Goal: Transaction & Acquisition: Book appointment/travel/reservation

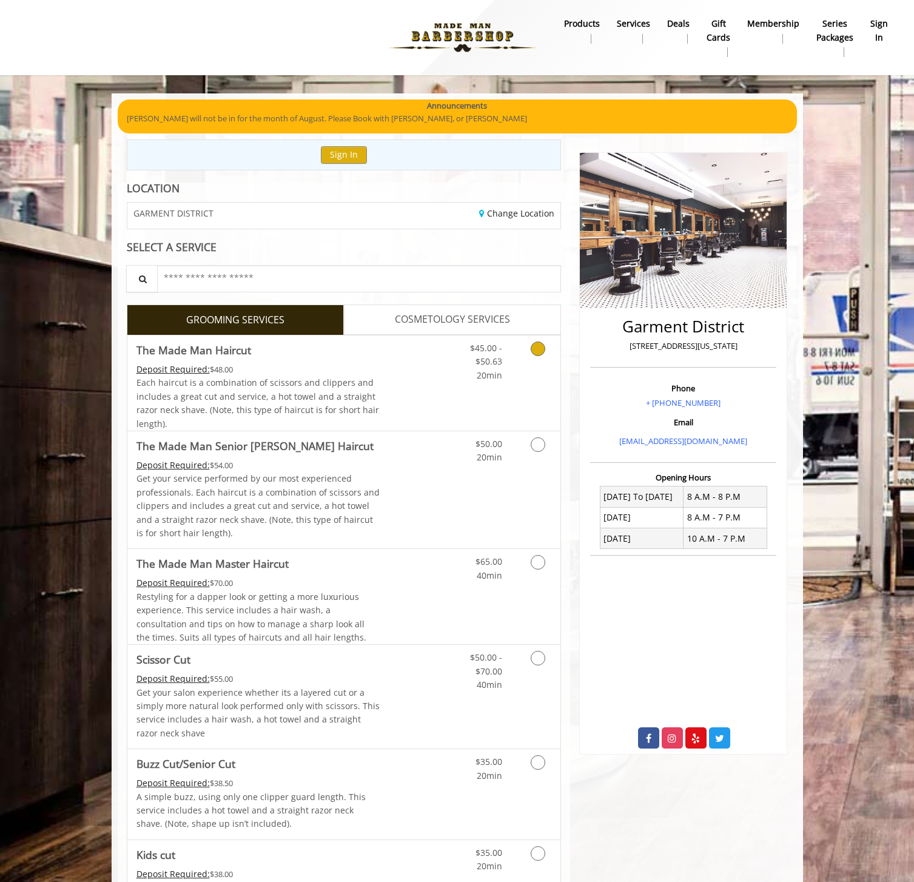
click at [504, 364] on div "$45.00 - $50.63 20min" at bounding box center [477, 359] width 69 height 47
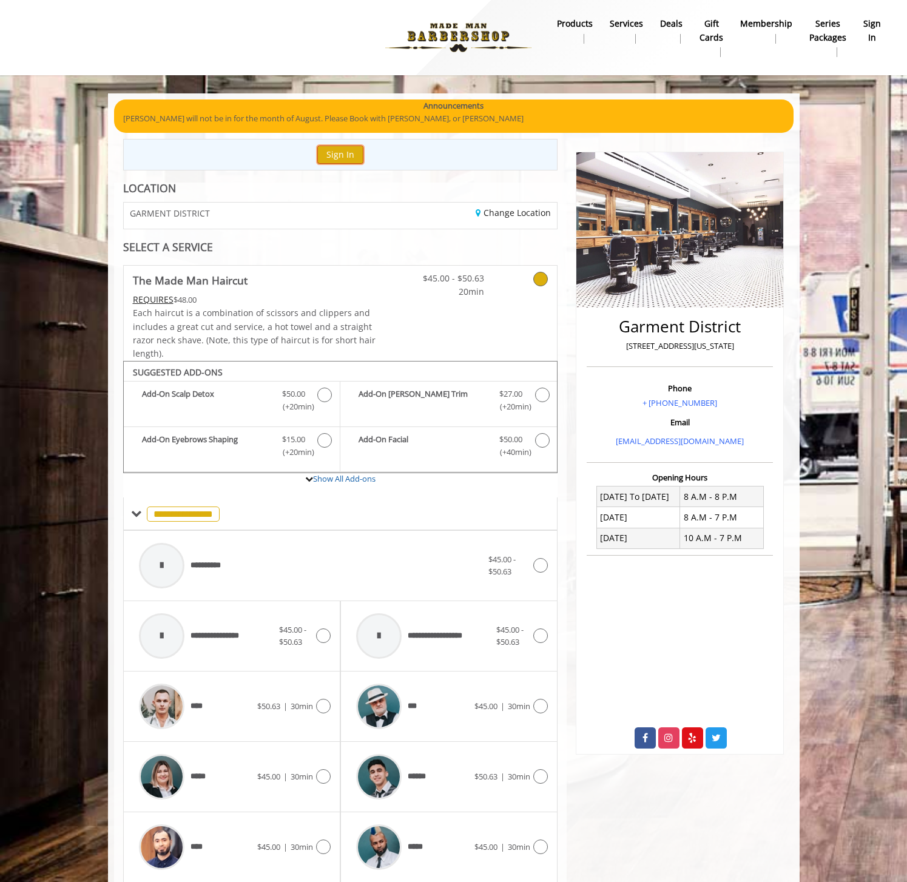
click at [351, 152] on button "Sign In" at bounding box center [340, 155] width 46 height 18
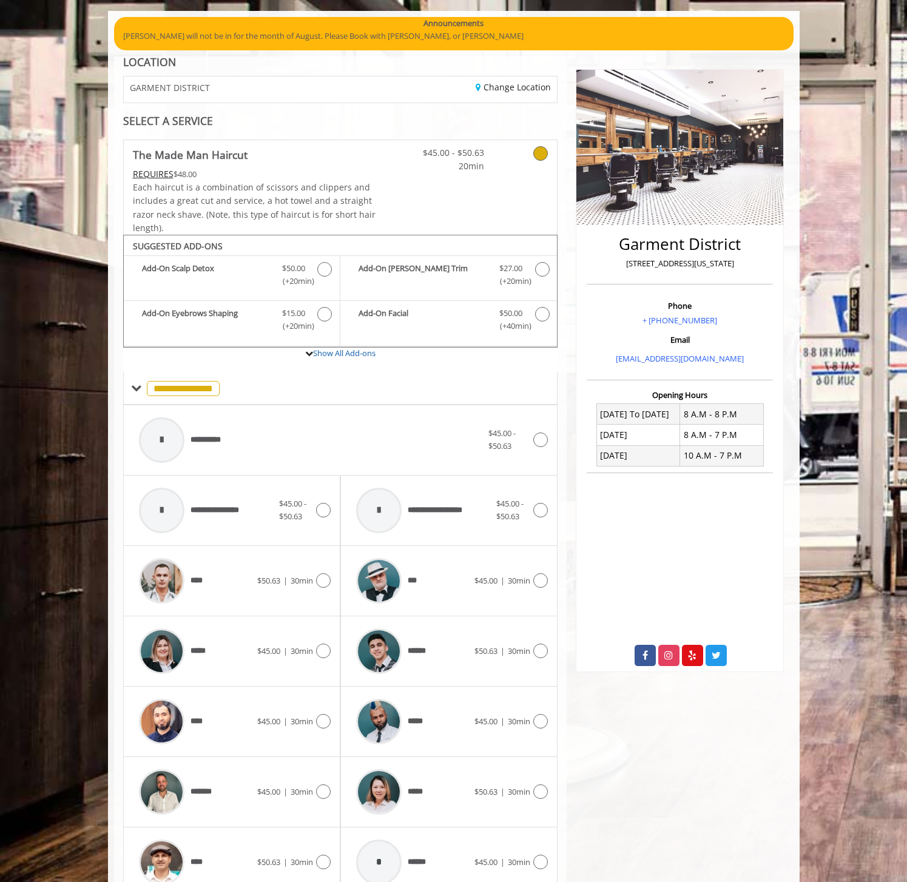
scroll to position [140, 0]
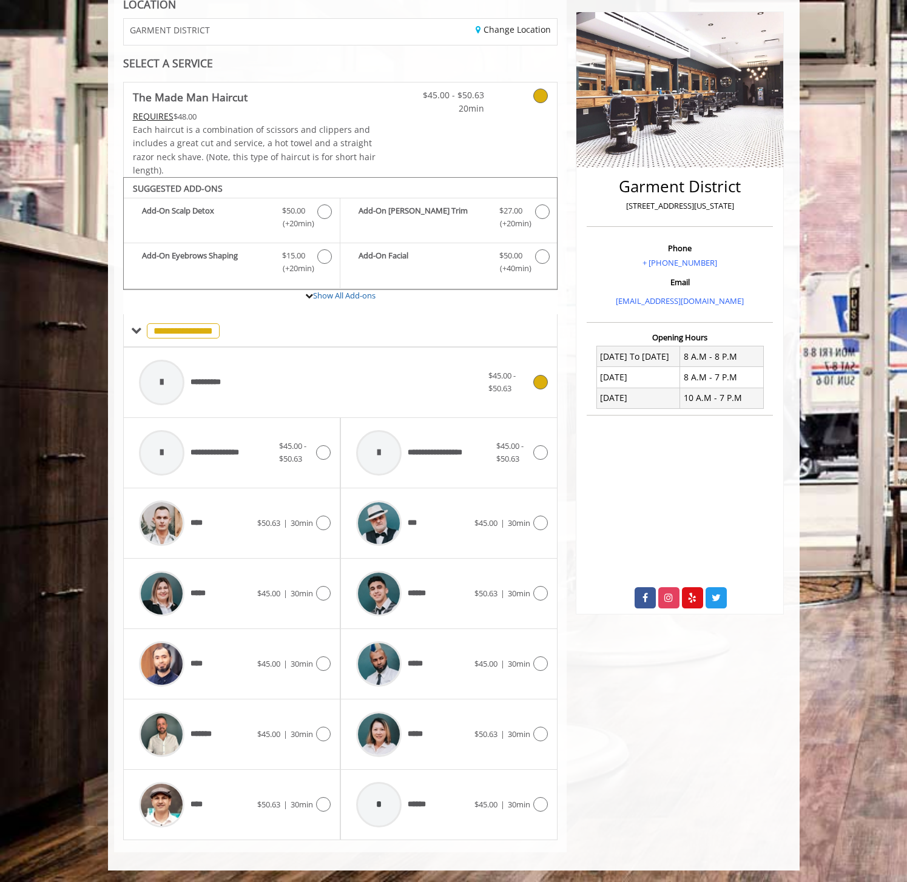
click at [211, 377] on span "**********" at bounding box center [211, 382] width 41 height 13
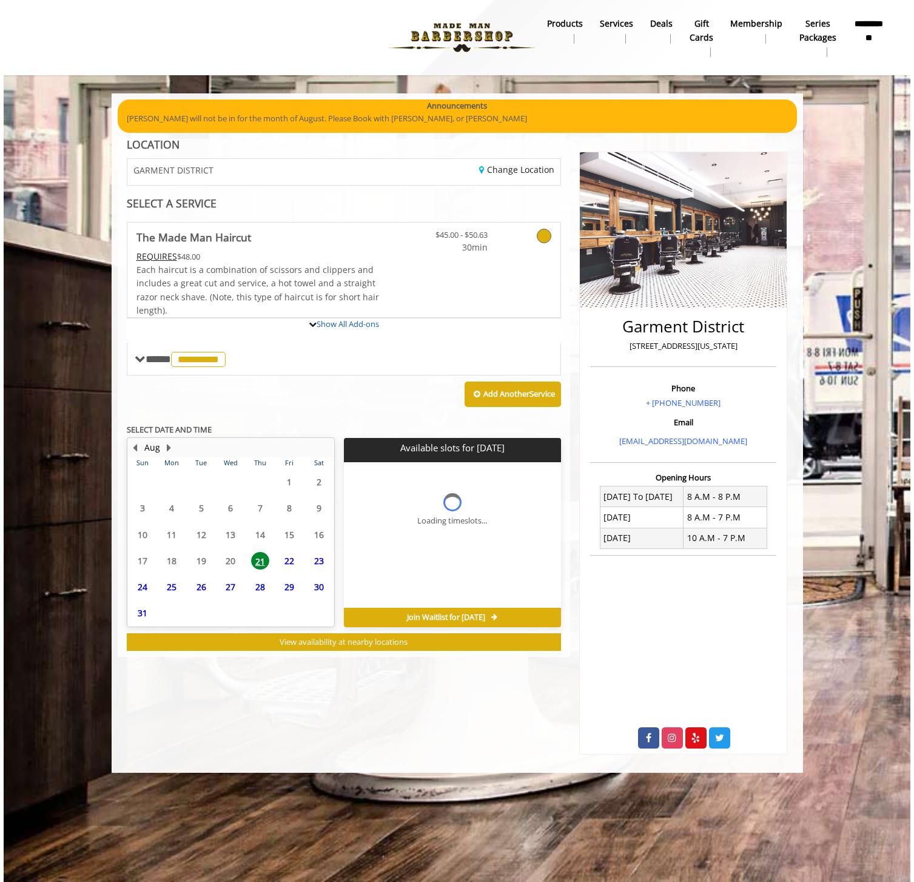
scroll to position [0, 0]
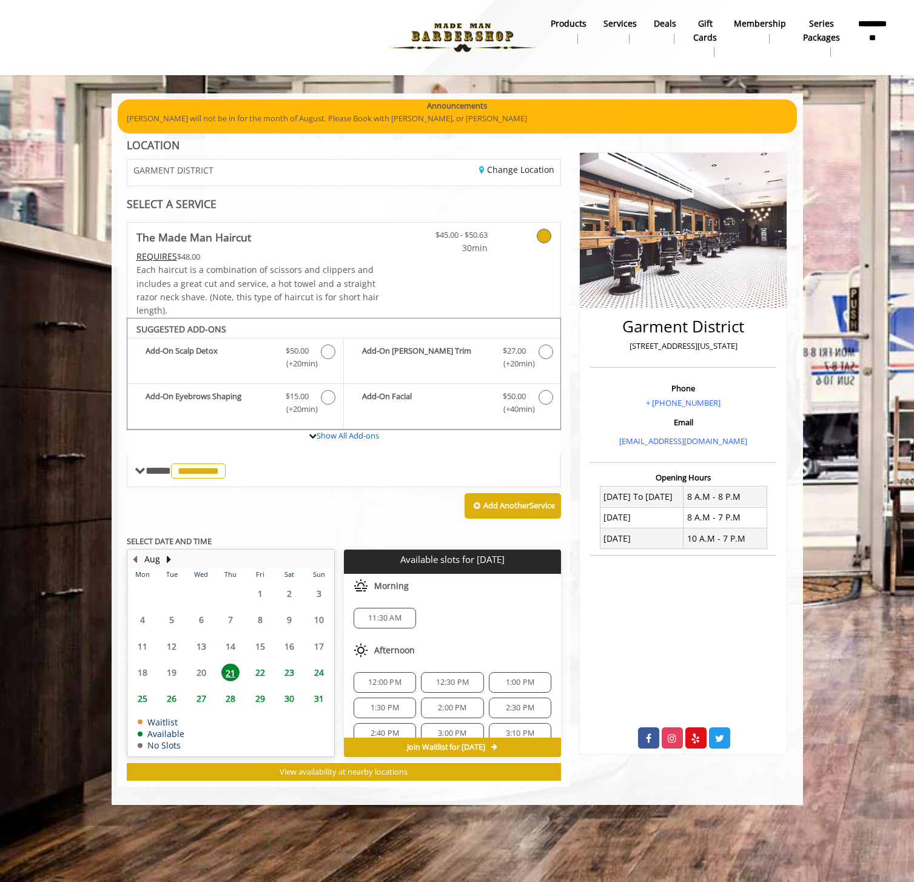
click at [232, 672] on span "21" at bounding box center [230, 673] width 18 height 18
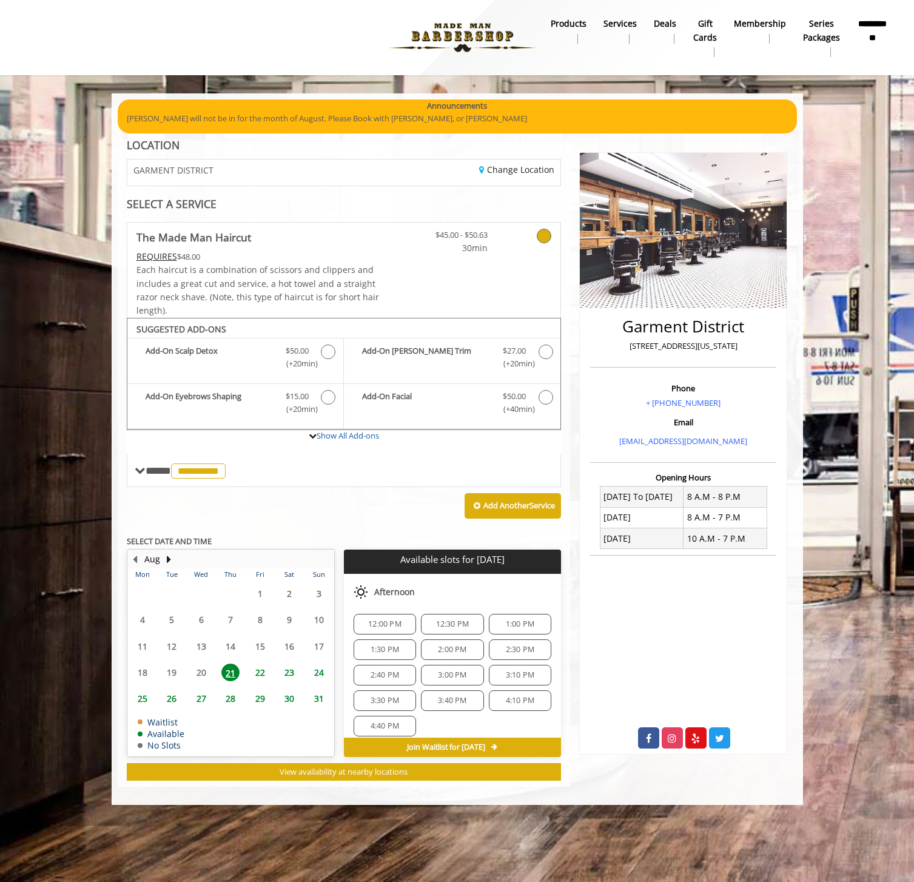
scroll to position [58, 0]
click at [514, 652] on span "2:30 PM" at bounding box center [520, 650] width 29 height 10
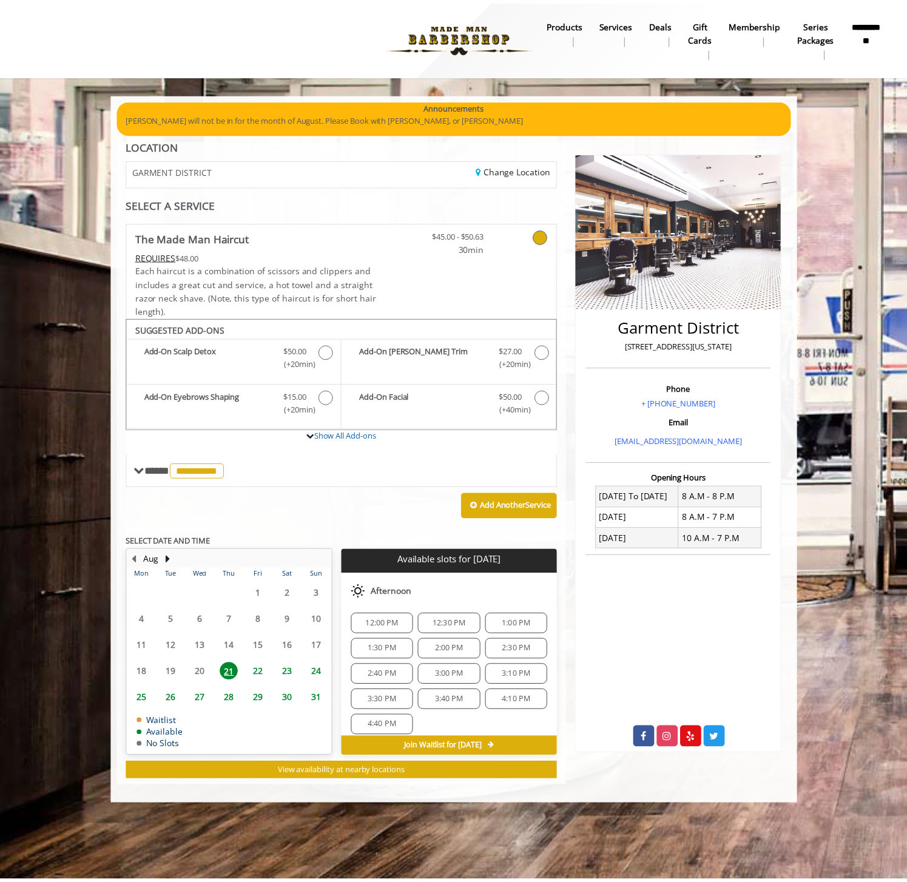
scroll to position [153, 0]
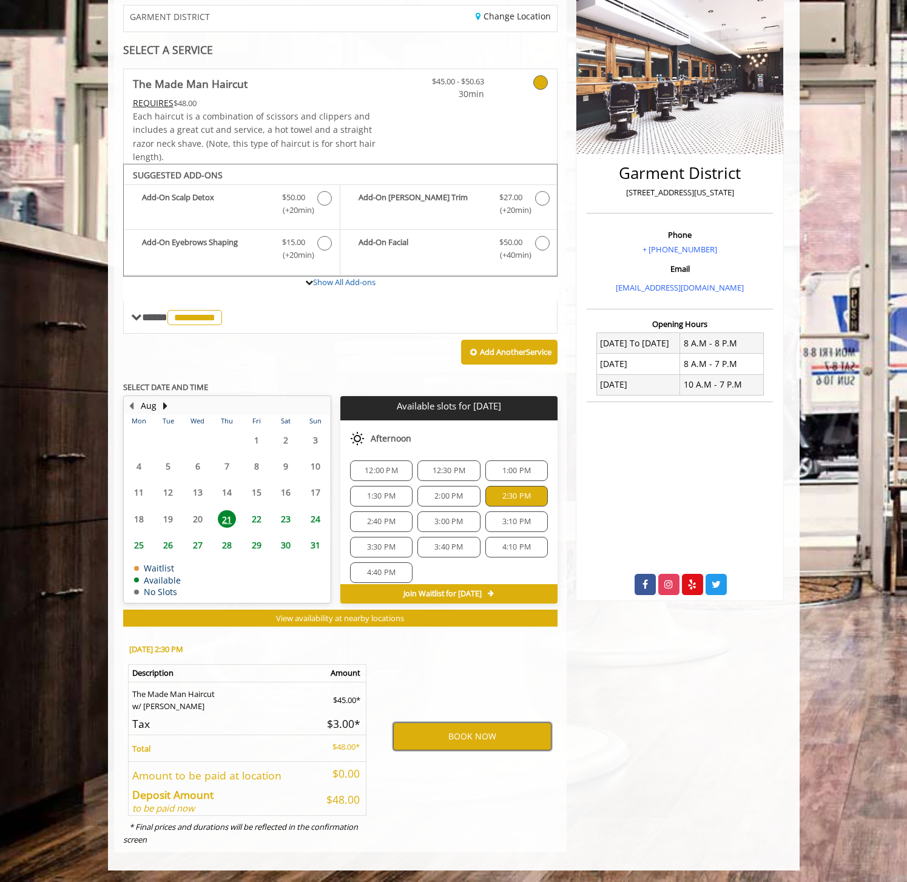
click at [501, 737] on button "BOOK NOW" at bounding box center [472, 737] width 158 height 28
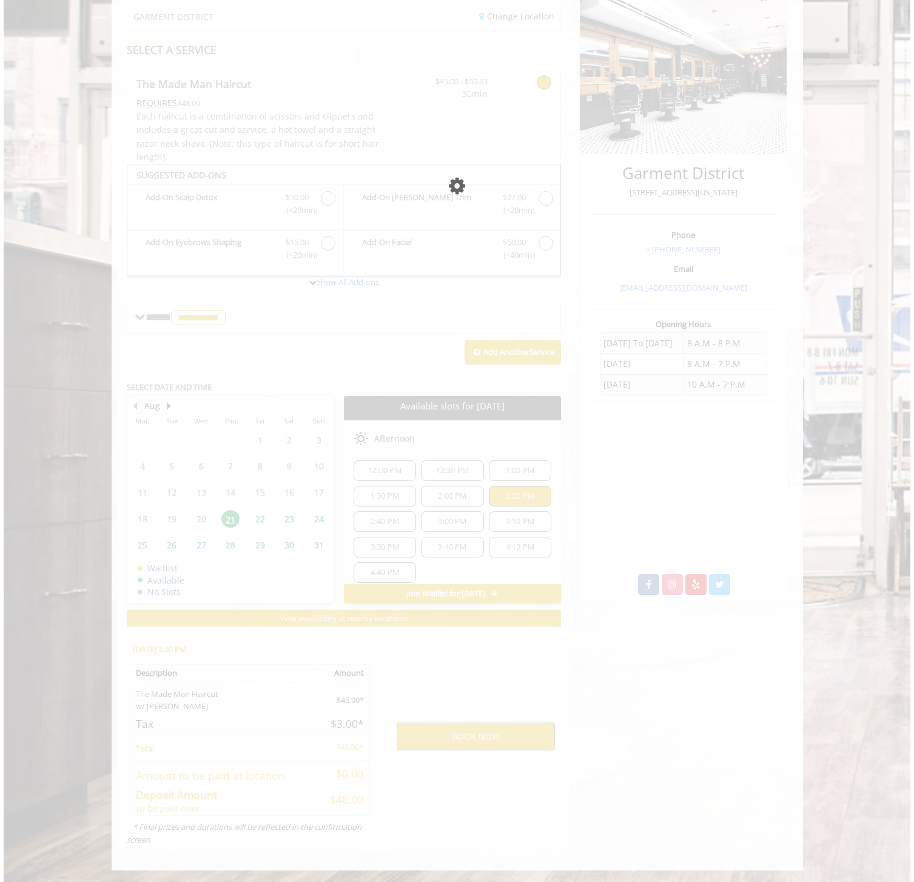
scroll to position [0, 0]
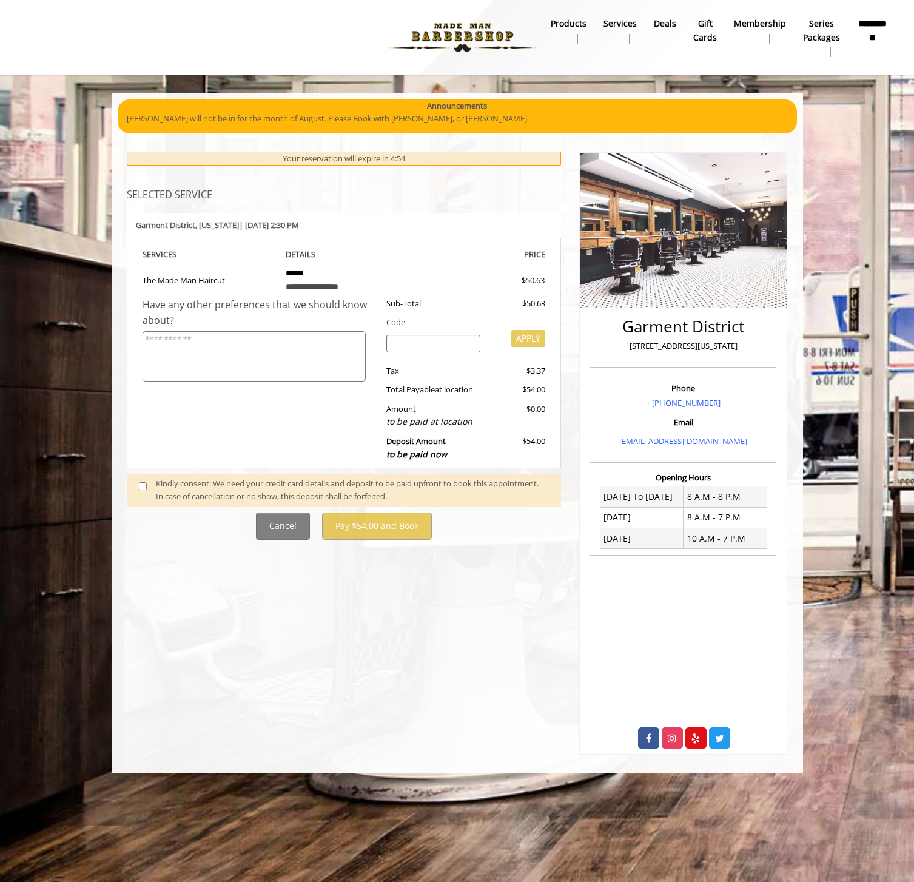
click at [220, 491] on div "Kindly consent: We need your credit card details and deposit to be paid upfront…" at bounding box center [352, 489] width 393 height 25
click at [157, 490] on div "Kindly consent: We need your credit card details and deposit to be paid upfront…" at bounding box center [352, 489] width 393 height 25
click at [148, 492] on span at bounding box center [148, 489] width 36 height 25
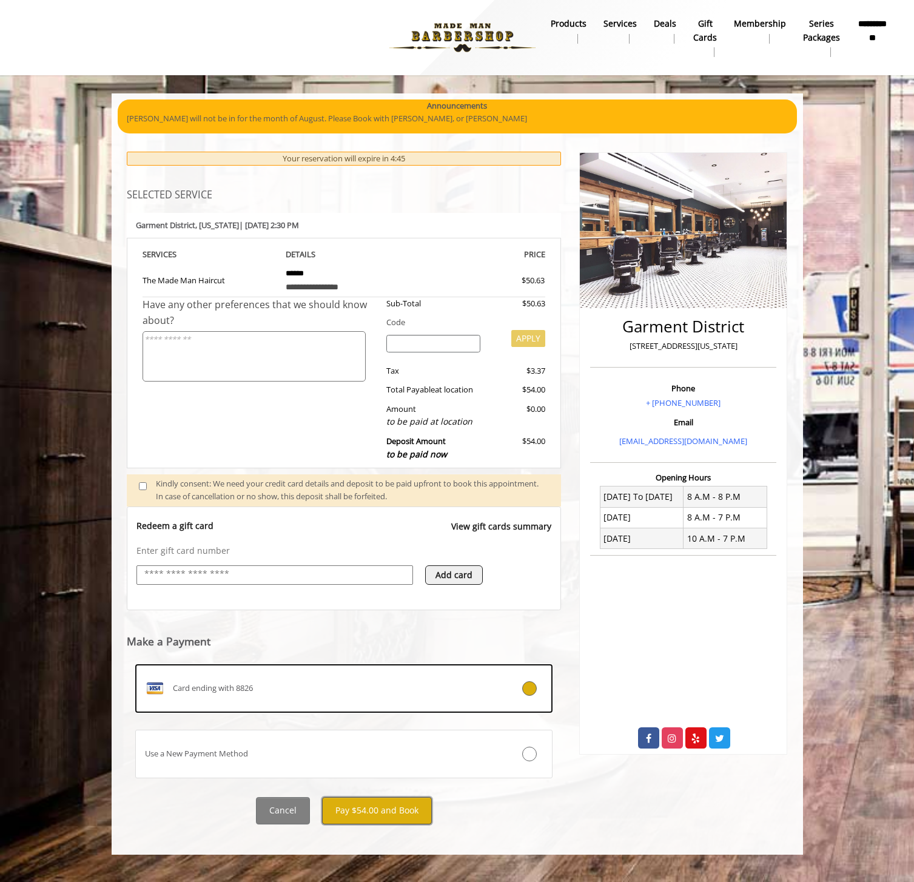
click at [390, 811] on button "Pay $54.00 and Book" at bounding box center [377, 810] width 110 height 27
